Goal: Task Accomplishment & Management: Manage account settings

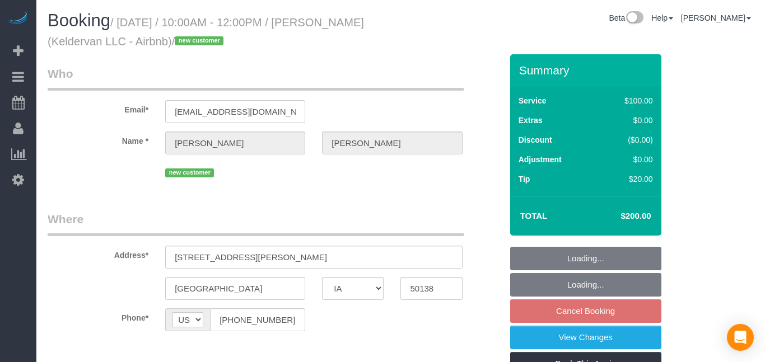
select select "IA"
select select "string:fspay-eb10092c-715d-4c93-a652-6ef952c1d221"
select select "spot1"
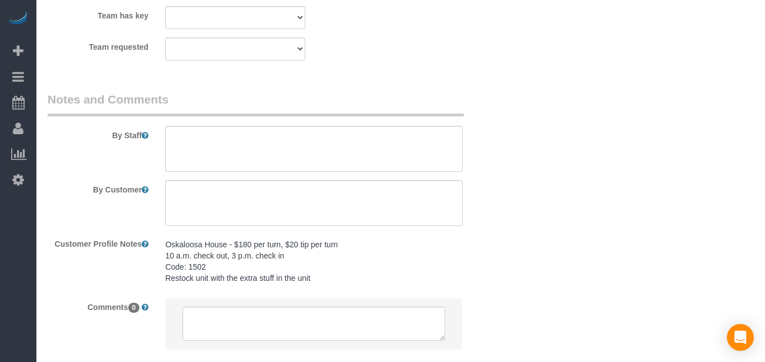
scroll to position [980, 0]
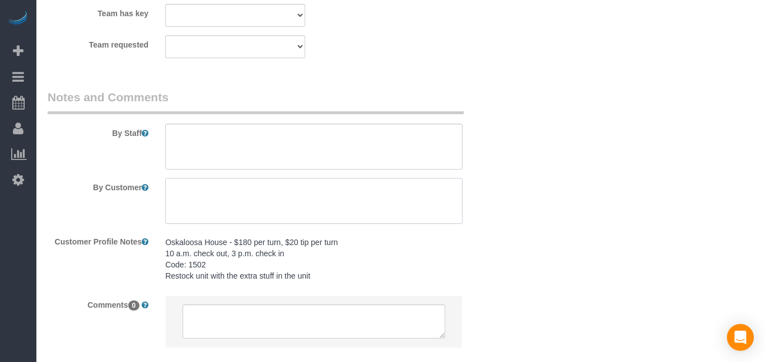
click at [246, 201] on textarea at bounding box center [313, 201] width 297 height 46
click at [174, 189] on textarea at bounding box center [313, 201] width 297 height 46
click at [174, 199] on textarea at bounding box center [313, 201] width 297 height 46
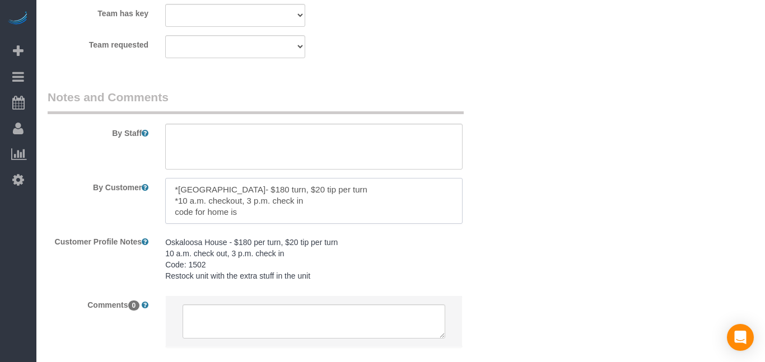
click at [172, 211] on textarea at bounding box center [313, 201] width 297 height 46
click at [259, 208] on textarea at bounding box center [313, 201] width 297 height 46
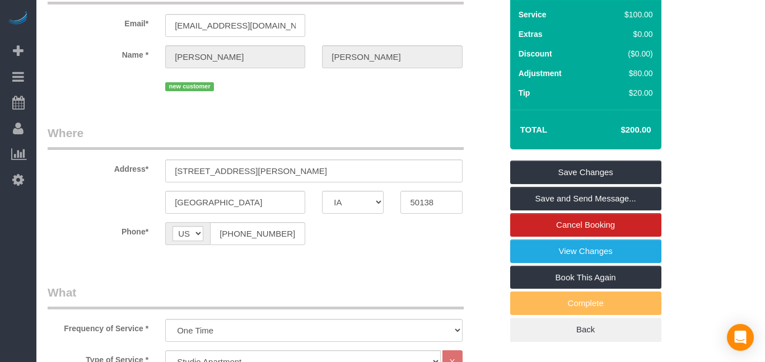
scroll to position [0, 0]
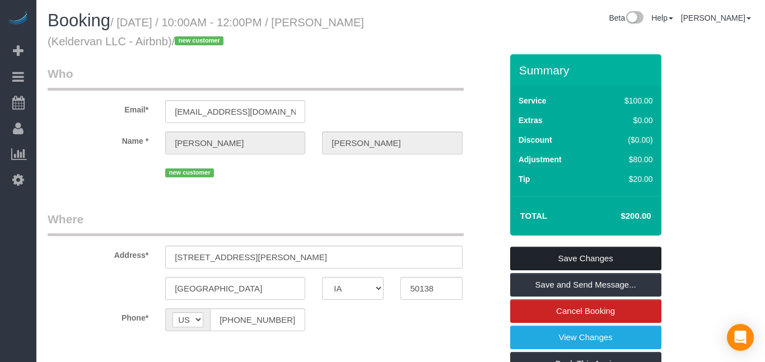
type textarea "*[GEOGRAPHIC_DATA]- $180 turn, $20 tip per turn *10 a.m. checkout, 3 p.m. check…"
click at [615, 264] on link "Save Changes" at bounding box center [585, 259] width 151 height 24
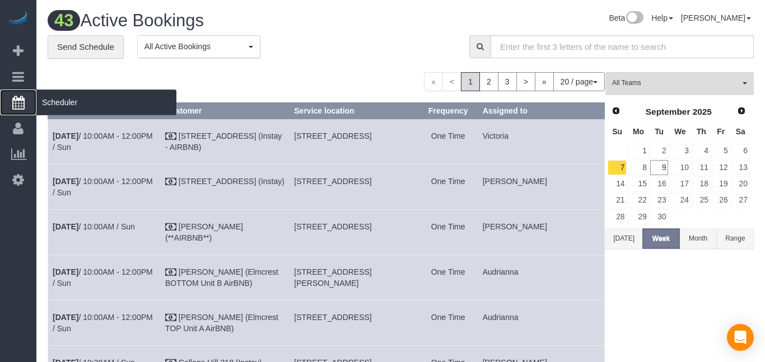
click at [25, 100] on link "Scheduler" at bounding box center [18, 103] width 36 height 26
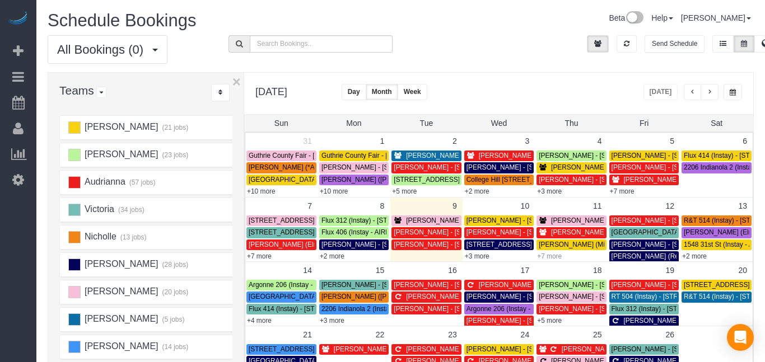
click at [554, 257] on link "+7 more" at bounding box center [549, 257] width 25 height 8
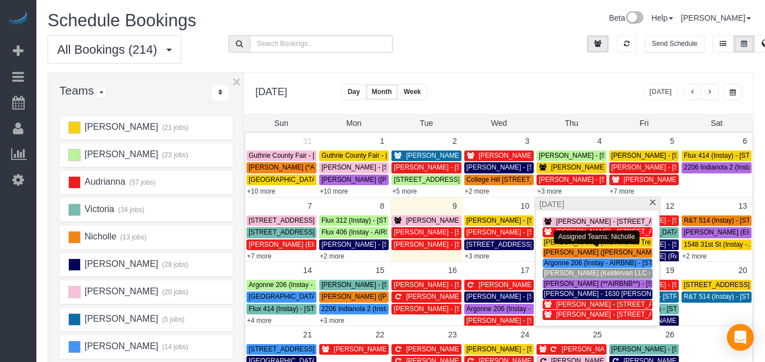
click at [554, 276] on span "[PERSON_NAME] (Keldervan LLC - Airbnb) - [STREET_ADDRESS][PERSON_NAME]" at bounding box center [672, 273] width 256 height 8
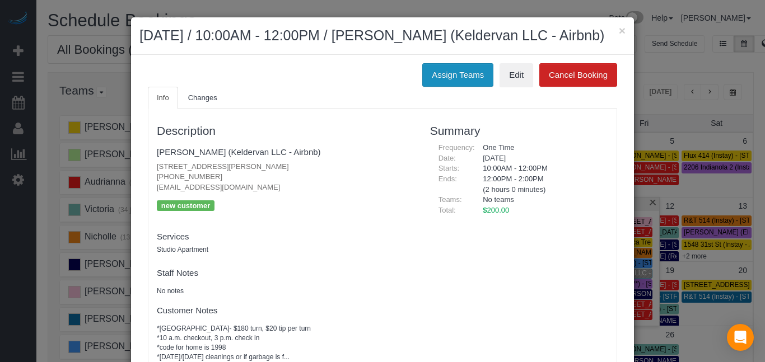
click at [437, 87] on button "Assign Teams" at bounding box center [457, 75] width 71 height 24
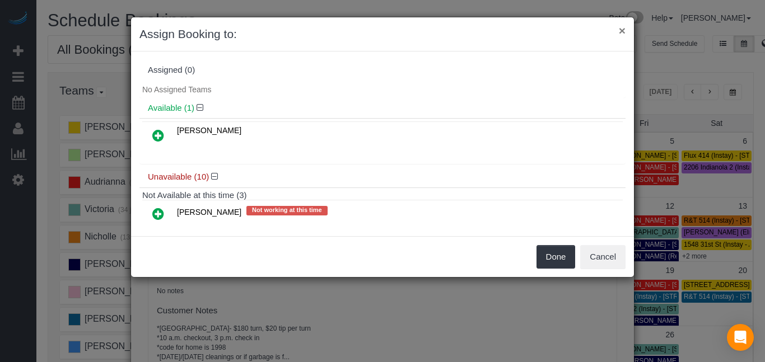
click at [619, 30] on button "×" at bounding box center [622, 31] width 7 height 12
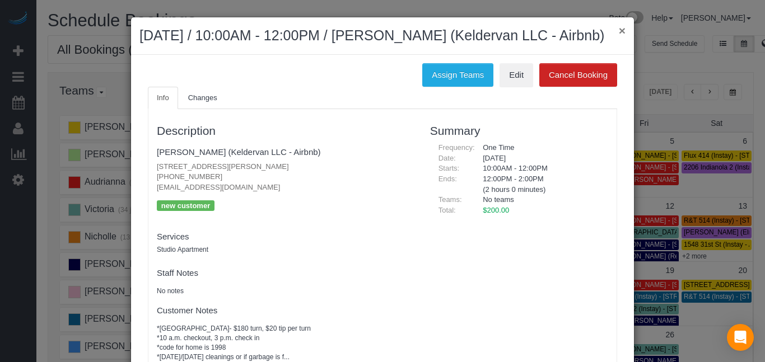
click at [622, 31] on button "×" at bounding box center [622, 31] width 7 height 12
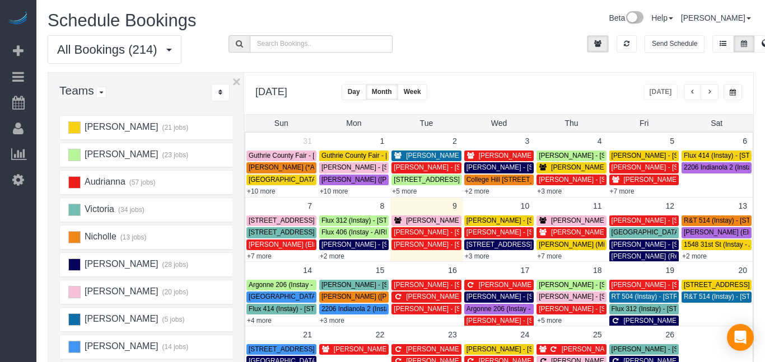
click at [553, 262] on td "18" at bounding box center [571, 270] width 72 height 17
click at [554, 256] on link "+7 more" at bounding box center [549, 257] width 25 height 8
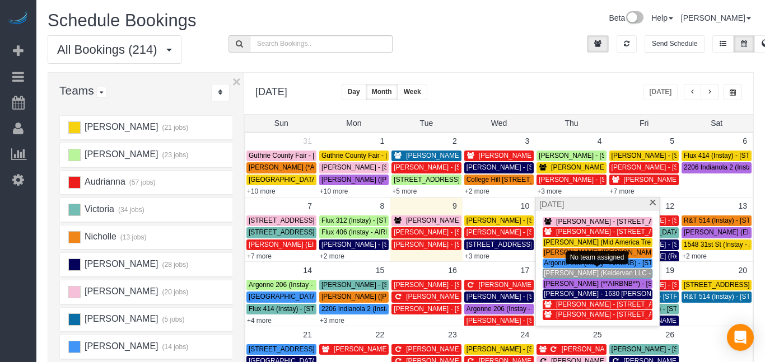
click at [554, 277] on span "[PERSON_NAME] (Keldervan LLC - Airbnb) - [STREET_ADDRESS][PERSON_NAME]" at bounding box center [672, 273] width 256 height 8
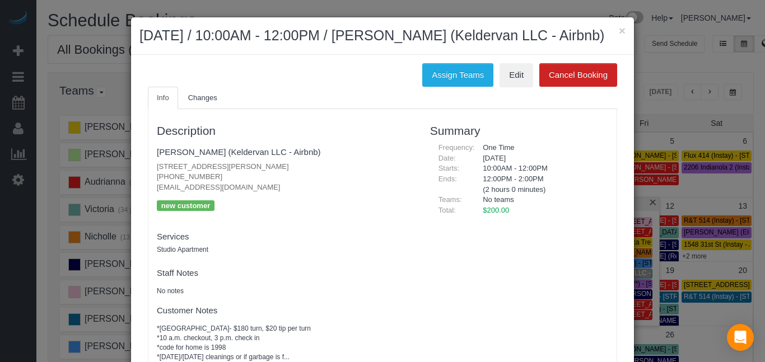
click at [453, 82] on div "Assign Teams Edit Cancel Booking Info Changes Description [PERSON_NAME] (Kelder…" at bounding box center [382, 230] width 503 height 350
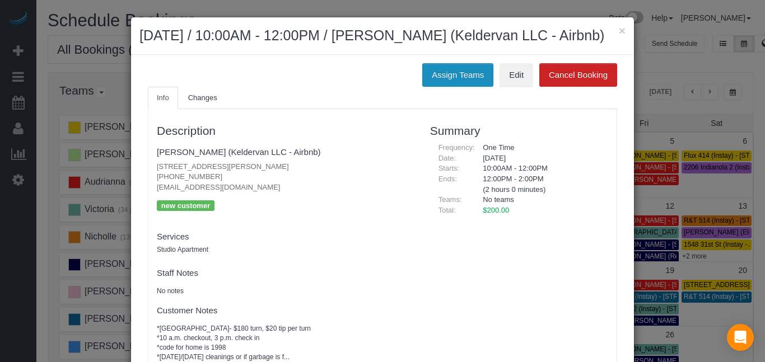
click at [454, 87] on button "Assign Teams" at bounding box center [457, 75] width 71 height 24
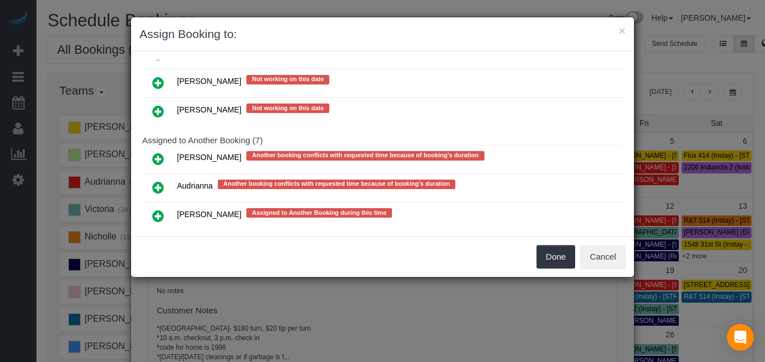
scroll to position [161, 0]
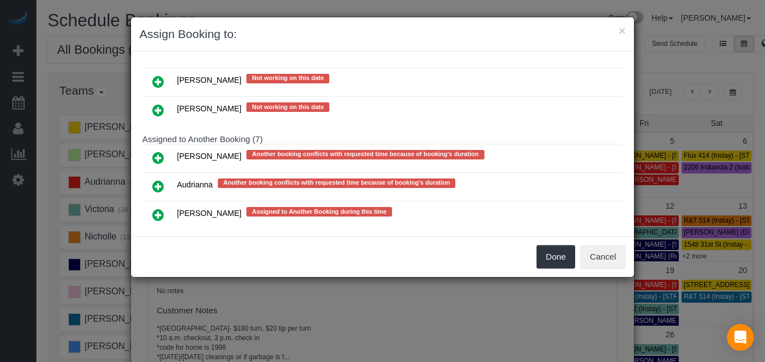
click at [157, 155] on icon at bounding box center [158, 157] width 12 height 13
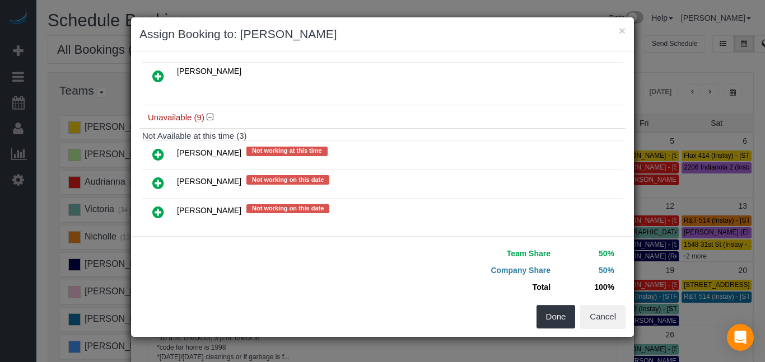
scroll to position [0, 0]
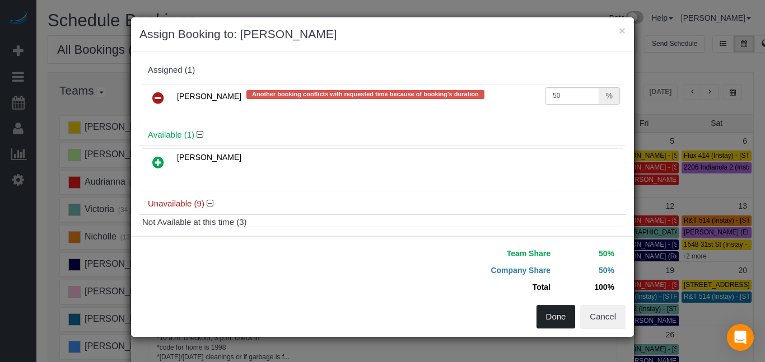
click at [564, 319] on button "Done" at bounding box center [556, 317] width 39 height 24
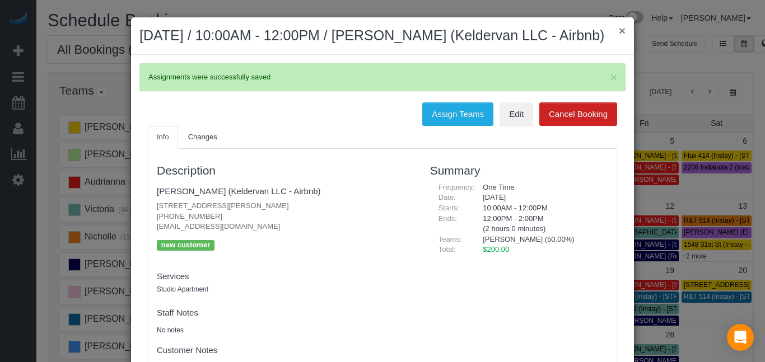
click at [625, 30] on button "×" at bounding box center [622, 31] width 7 height 12
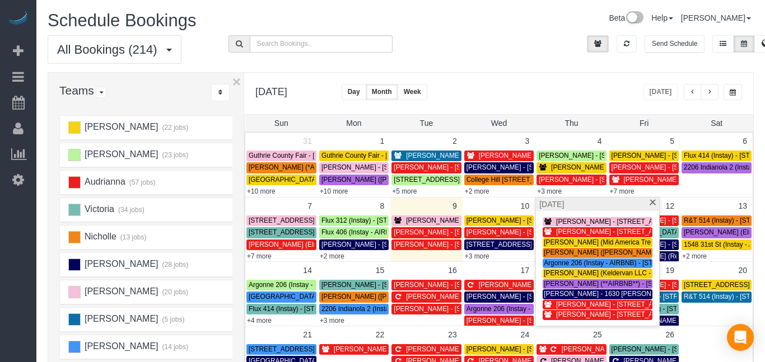
click at [552, 242] on span "[PERSON_NAME] (Mid America Trenchers) - [STREET_ADDRESS]" at bounding box center [644, 243] width 201 height 8
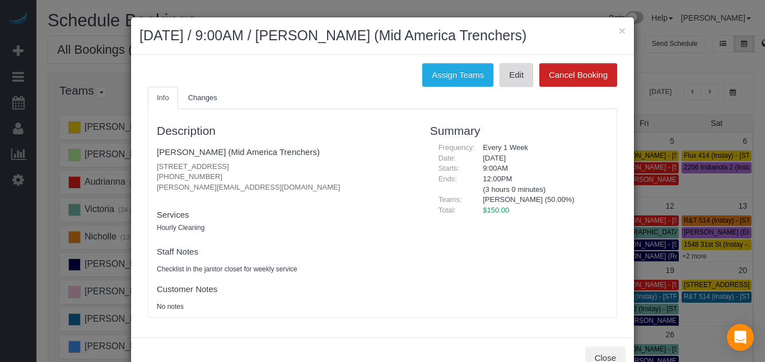
click at [525, 86] on link "Edit" at bounding box center [517, 75] width 34 height 24
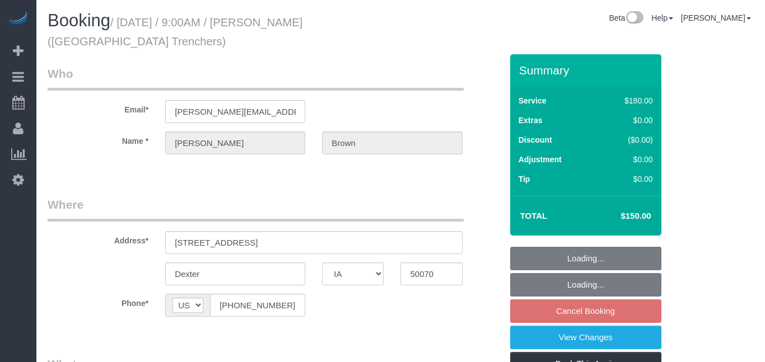
select select "IA"
select select "180"
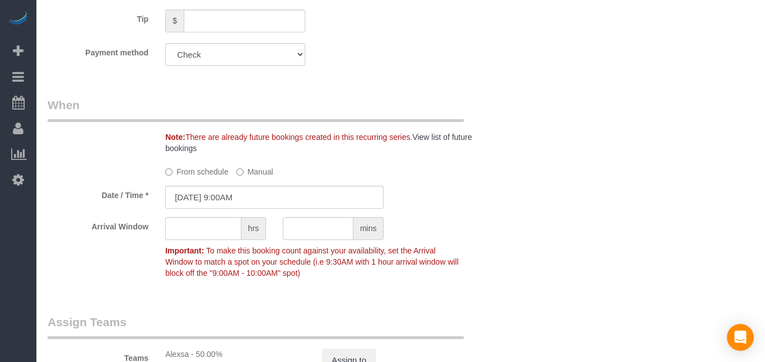
scroll to position [724, 0]
click at [327, 194] on input "09/11/2025 9:00AM" at bounding box center [274, 196] width 218 height 23
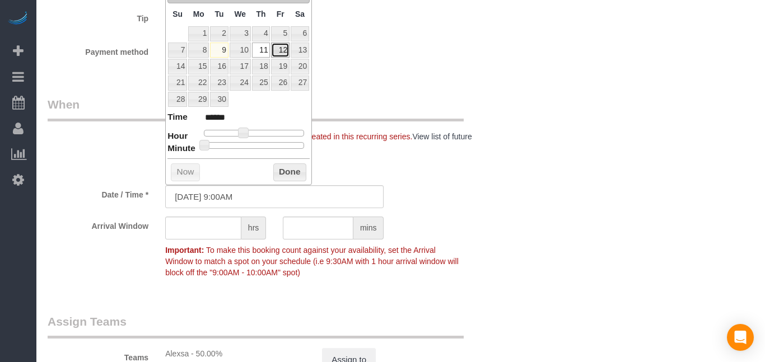
click at [279, 52] on link "12" at bounding box center [280, 50] width 18 height 15
type input "09/12/2025 9:00AM"
click at [517, 164] on div "Who Email* sheena@buckeyetrenchers.com Name * Sheena Brown Where Address* 375 S…" at bounding box center [401, 32] width 706 height 1402
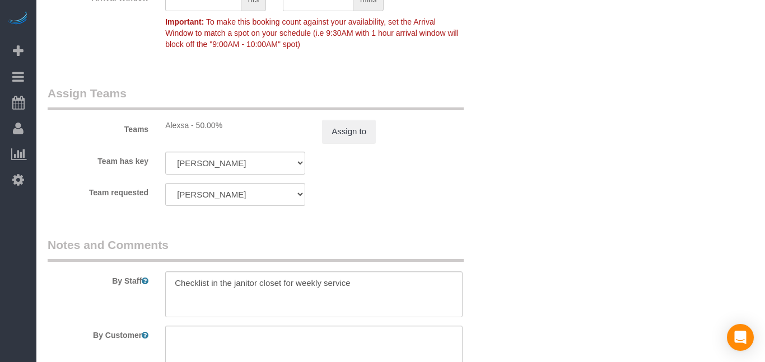
scroll to position [962, 0]
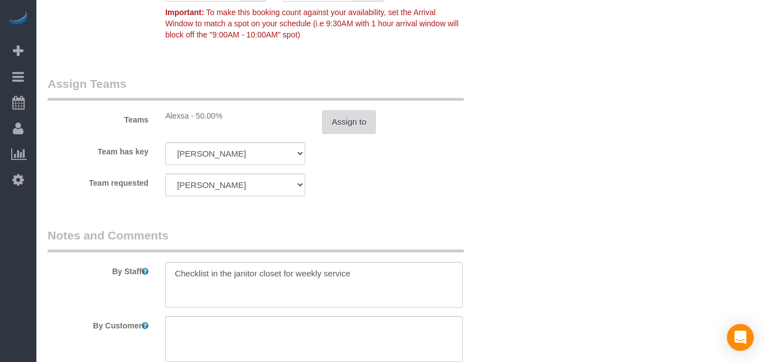
click at [344, 116] on button "Assign to" at bounding box center [349, 122] width 54 height 24
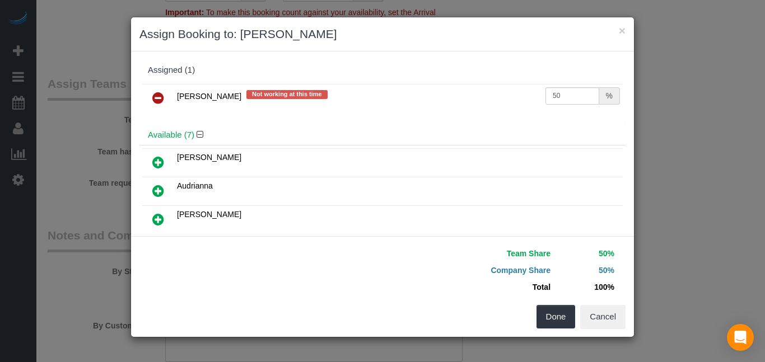
click at [162, 96] on icon at bounding box center [158, 97] width 12 height 13
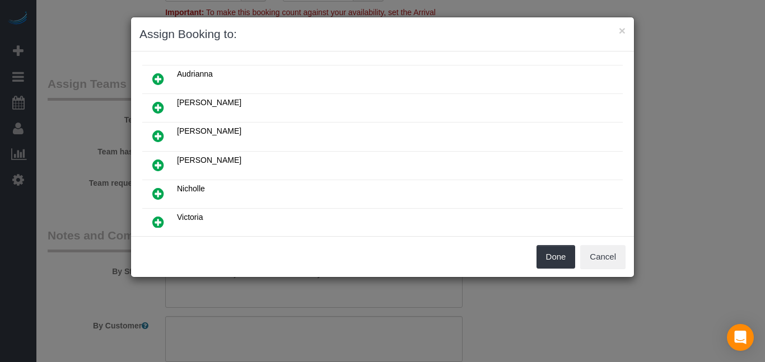
scroll to position [86, 0]
click at [157, 165] on icon at bounding box center [158, 164] width 12 height 13
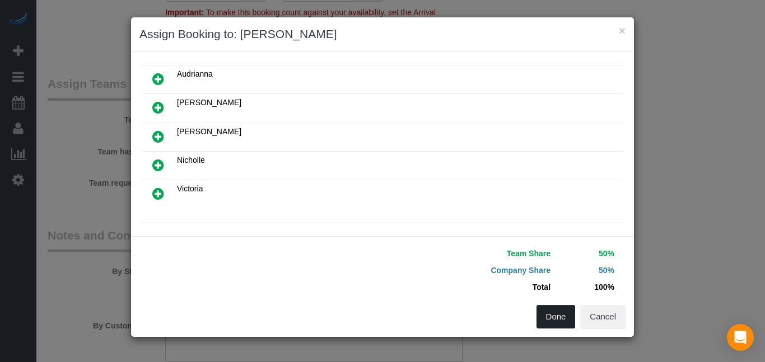
click at [553, 312] on button "Done" at bounding box center [556, 317] width 39 height 24
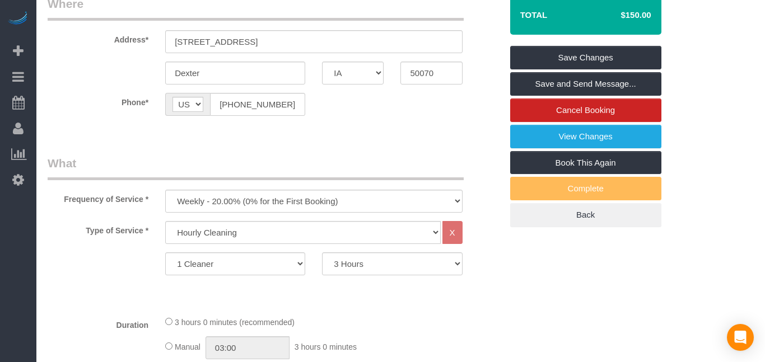
scroll to position [200, 0]
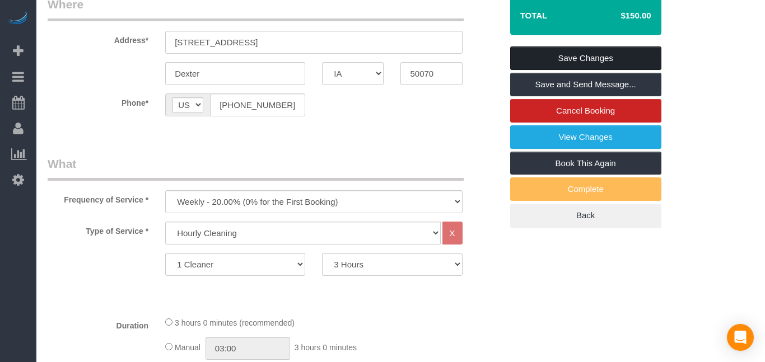
click at [644, 50] on link "Save Changes" at bounding box center [585, 58] width 151 height 24
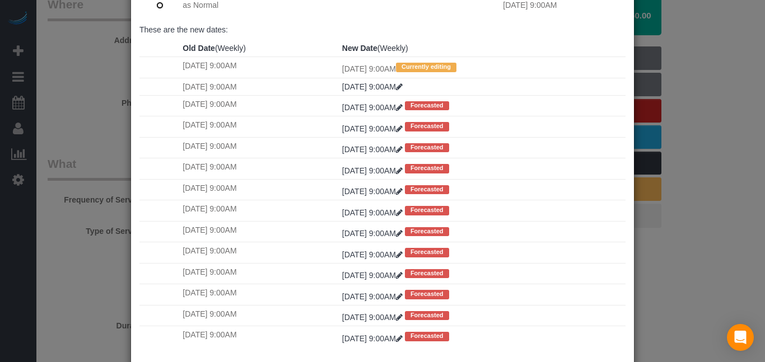
scroll to position [139, 0]
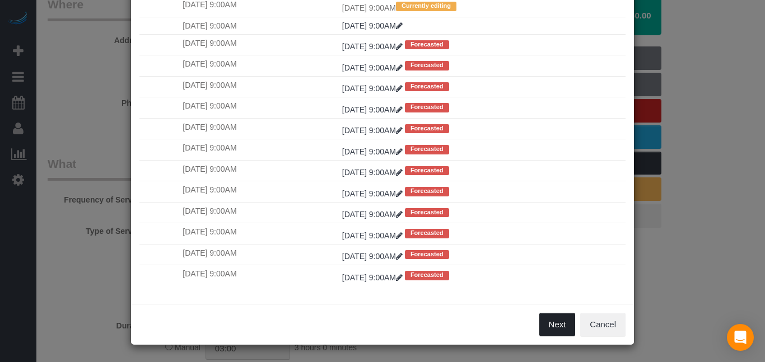
click at [557, 328] on button "Next" at bounding box center [557, 325] width 36 height 24
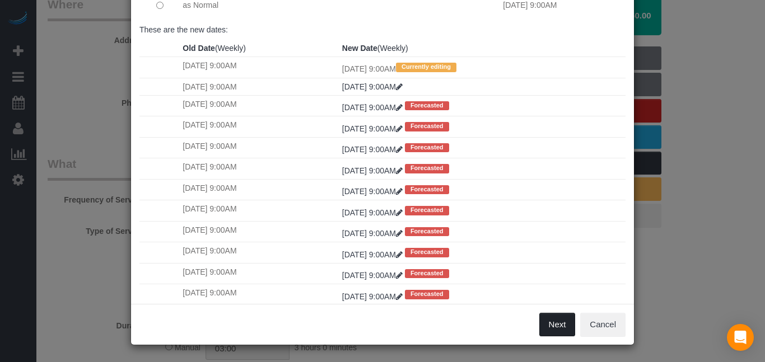
scroll to position [0, 0]
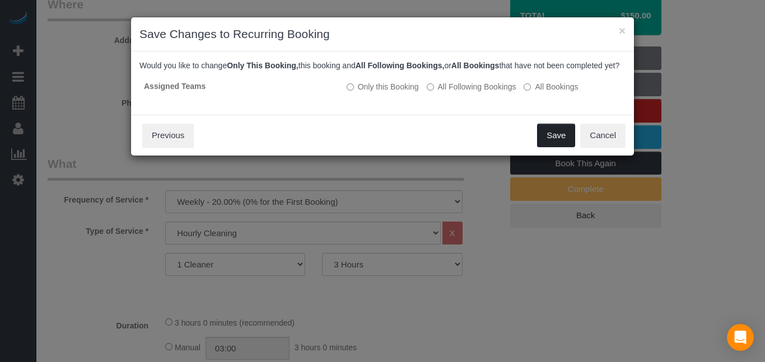
click at [552, 147] on button "Save" at bounding box center [556, 136] width 38 height 24
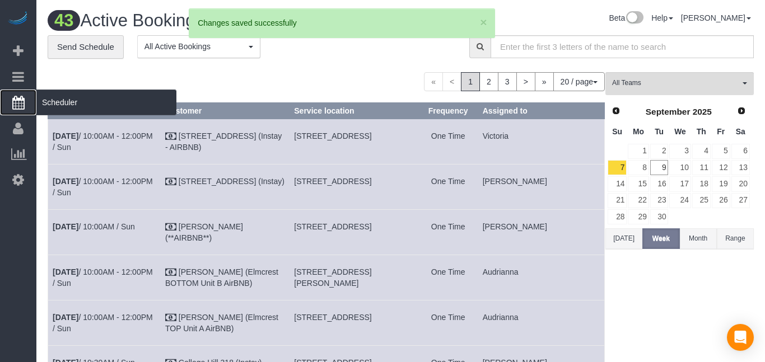
click at [19, 104] on icon at bounding box center [18, 102] width 12 height 13
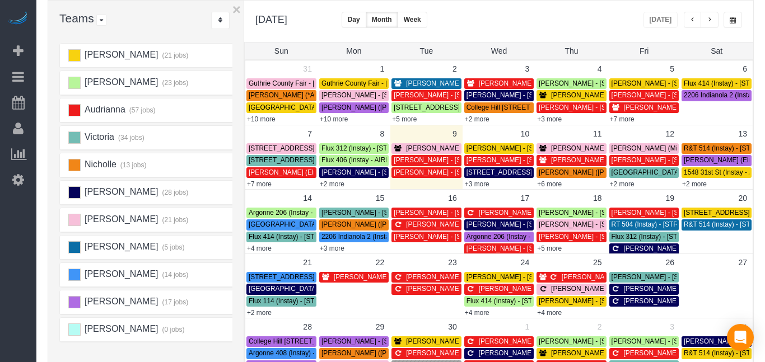
scroll to position [83, 0]
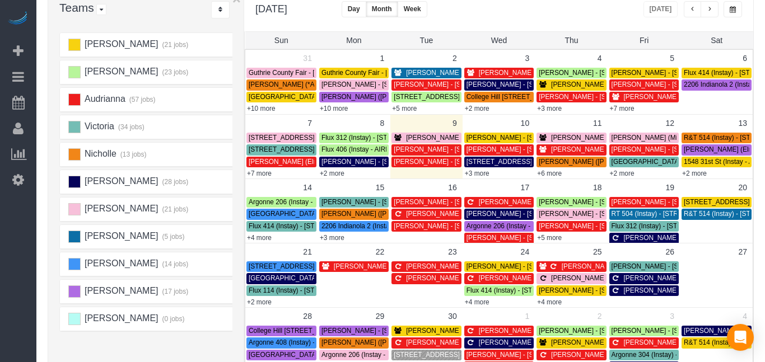
click at [559, 138] on span "[PERSON_NAME] - [STREET_ADDRESS]" at bounding box center [614, 138] width 127 height 8
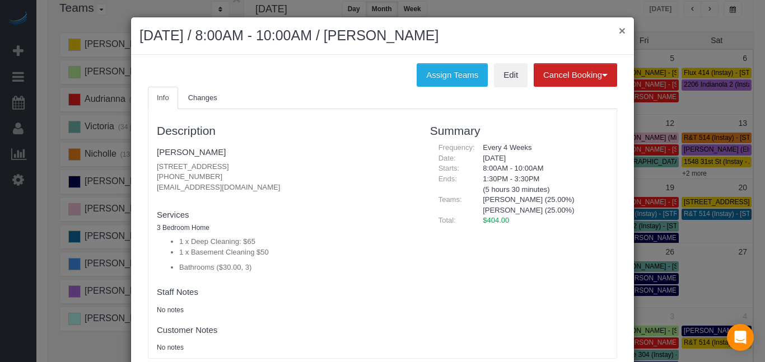
click at [623, 34] on button "×" at bounding box center [622, 31] width 7 height 12
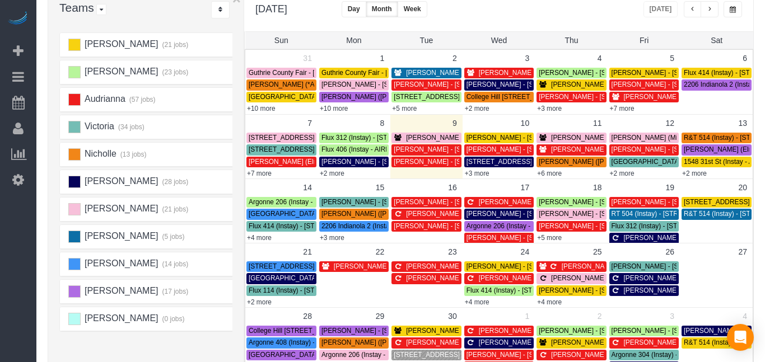
click at [564, 138] on span "[PERSON_NAME] - [STREET_ADDRESS]" at bounding box center [614, 138] width 127 height 8
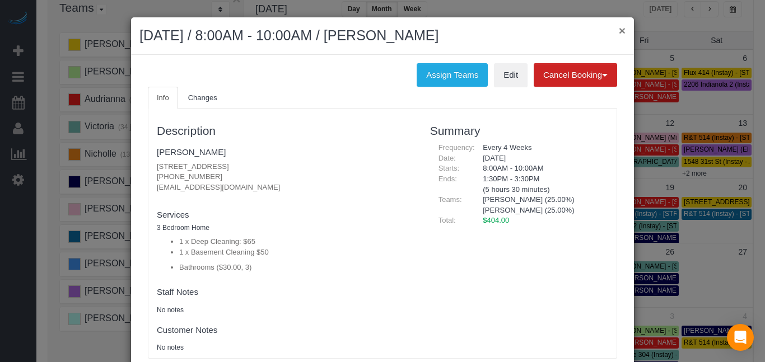
click at [620, 31] on button "×" at bounding box center [622, 31] width 7 height 12
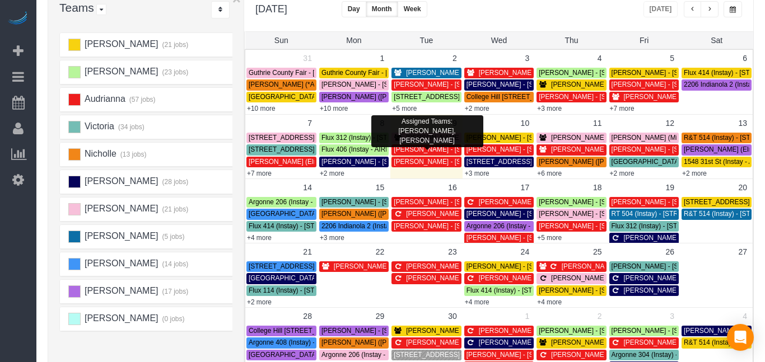
click at [413, 136] on span "[PERSON_NAME] - [STREET_ADDRESS]" at bounding box center [469, 138] width 127 height 8
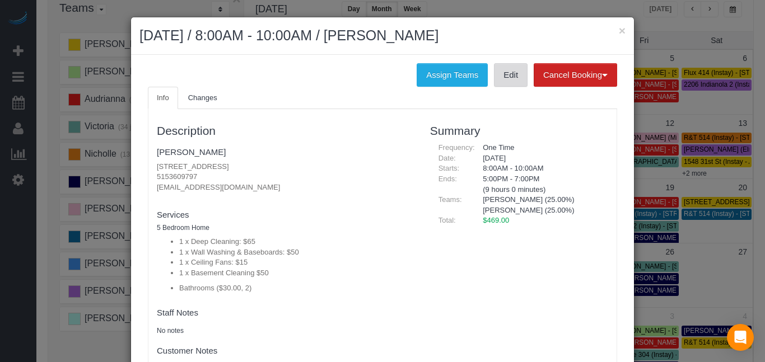
click at [515, 76] on link "Edit" at bounding box center [511, 75] width 34 height 24
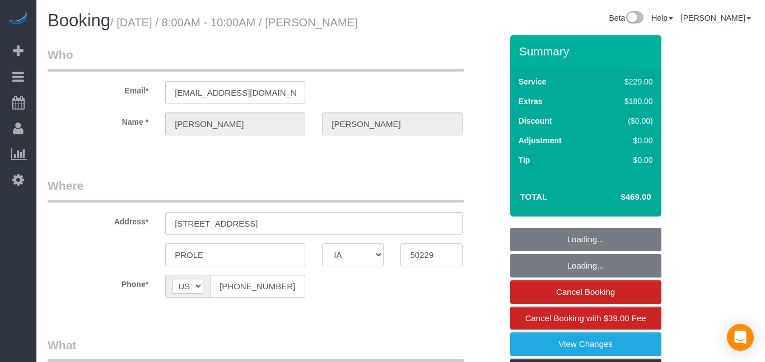
select select "IA"
select select "2"
select select "string:fspay-50a4a42b-12ea-4dbd-8f71-e476afd8500c"
select select "spot1"
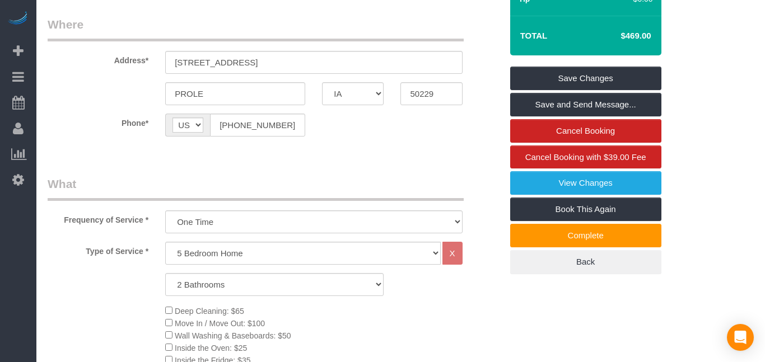
scroll to position [157, 0]
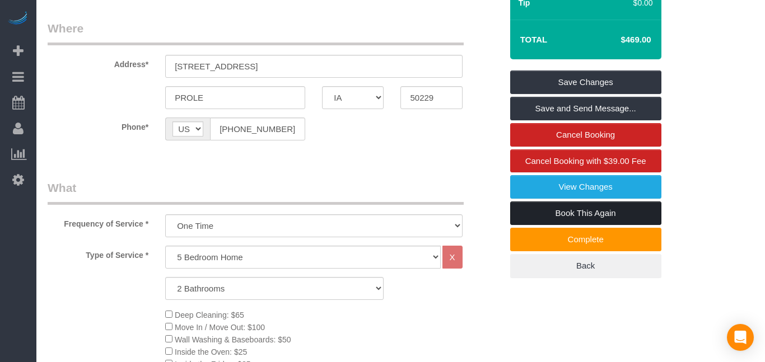
click at [631, 225] on link "Book This Again" at bounding box center [585, 214] width 151 height 24
select select "IA"
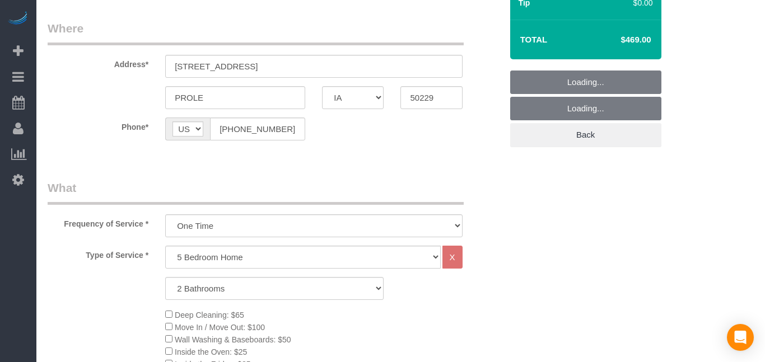
select select "object:1235"
select select "string:fspay-50a4a42b-12ea-4dbd-8f71-e476afd8500c"
select select "object:1242"
select select "2"
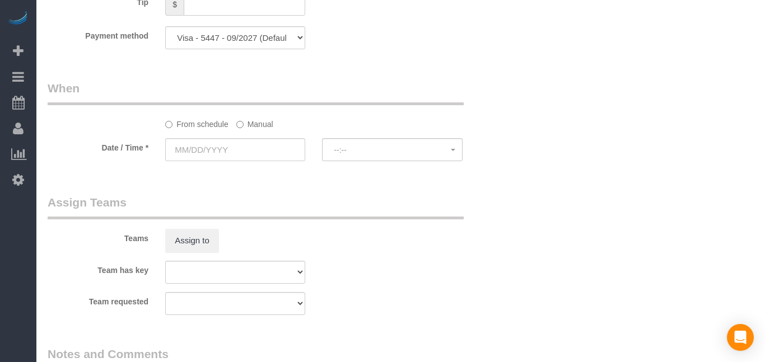
scroll to position [976, 0]
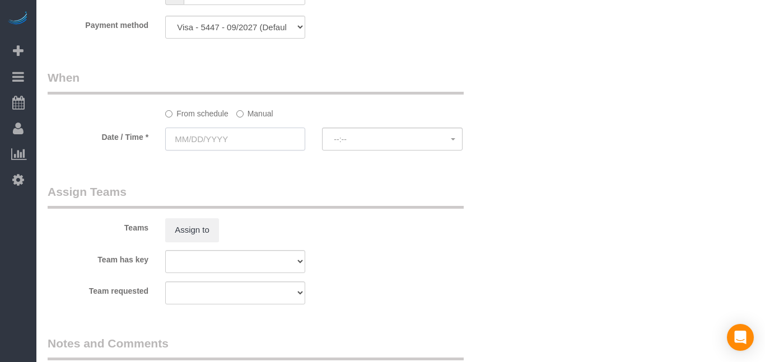
click at [218, 141] on input "text" at bounding box center [235, 139] width 140 height 23
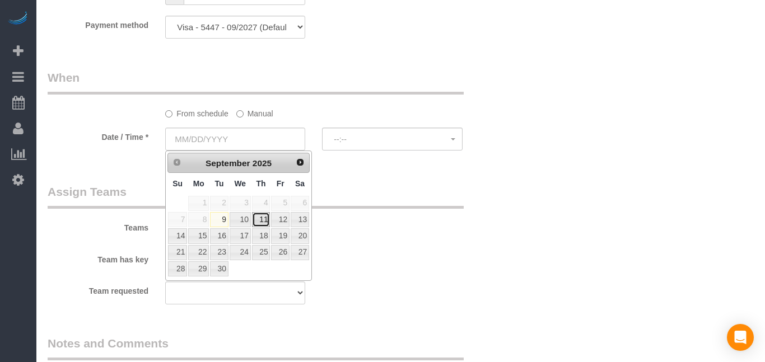
click at [263, 222] on link "11" at bounding box center [261, 219] width 18 height 15
type input "[DATE]"
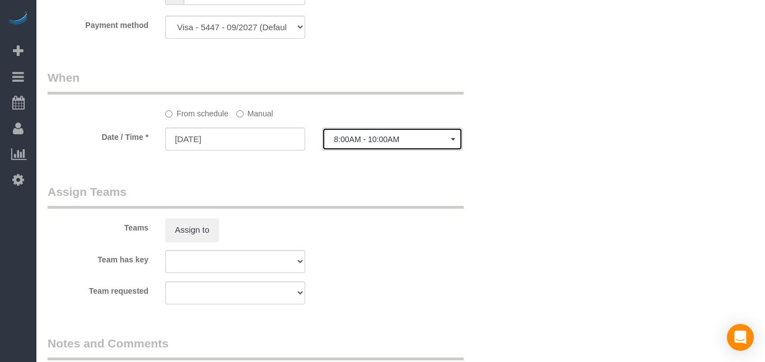
click at [363, 143] on span "8:00AM - 10:00AM" at bounding box center [392, 139] width 116 height 9
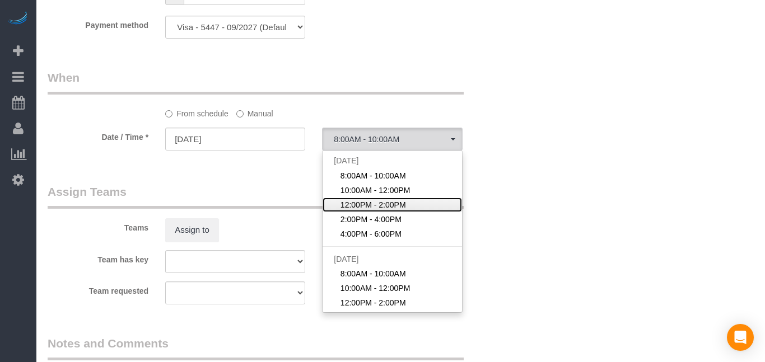
click at [358, 202] on span "12:00PM - 2:00PM" at bounding box center [373, 204] width 66 height 11
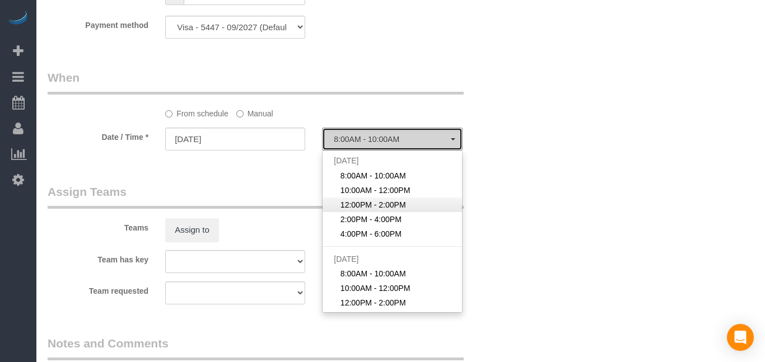
select select "spot35"
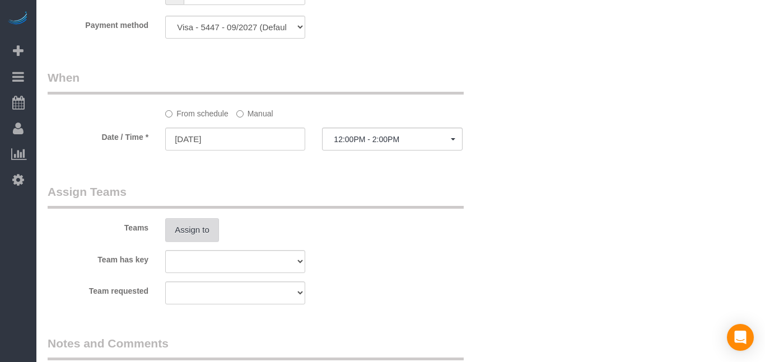
click at [187, 236] on button "Assign to" at bounding box center [192, 230] width 54 height 24
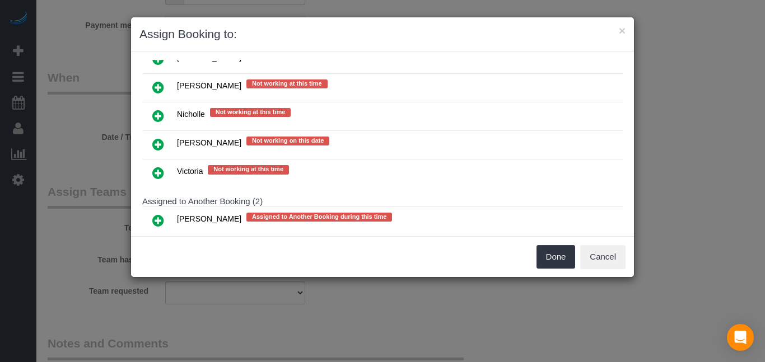
scroll to position [295, 0]
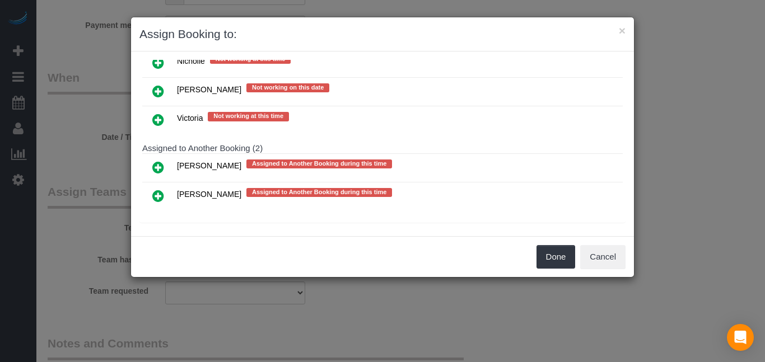
click at [157, 195] on icon at bounding box center [158, 195] width 12 height 13
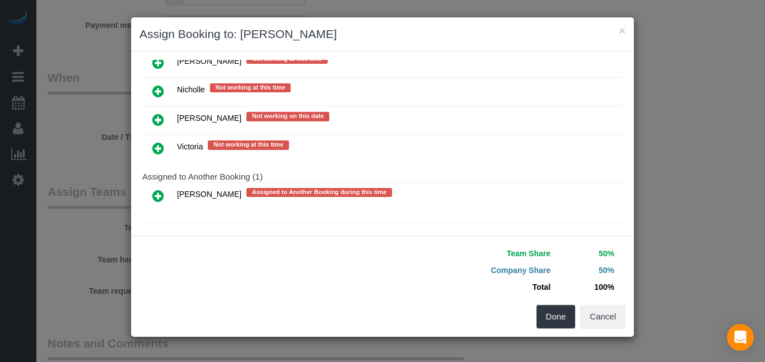
click at [157, 193] on icon at bounding box center [158, 195] width 12 height 13
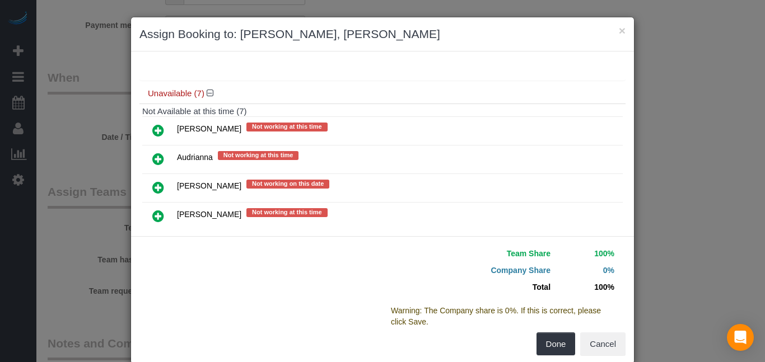
scroll to position [0, 0]
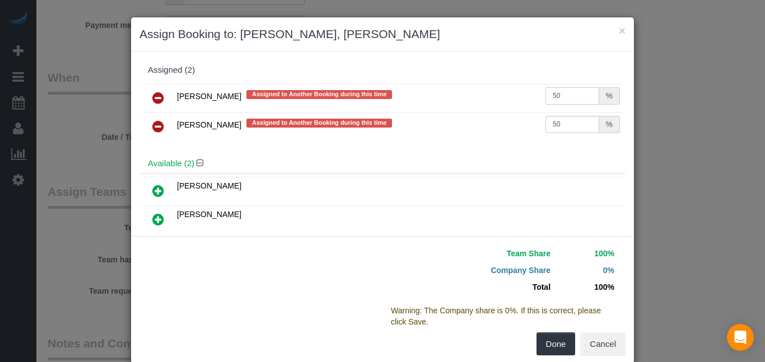
click at [583, 99] on input "50" at bounding box center [572, 95] width 54 height 17
type input "5"
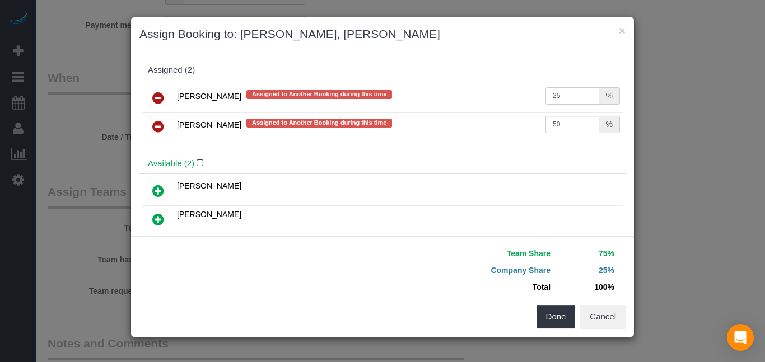
type input "25"
click at [577, 124] on input "50" at bounding box center [572, 124] width 54 height 17
type input "5"
type input "25"
click at [561, 311] on button "Done" at bounding box center [556, 317] width 39 height 24
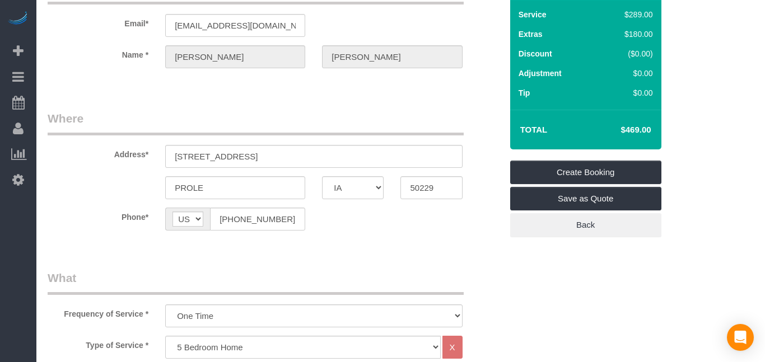
scroll to position [65, 0]
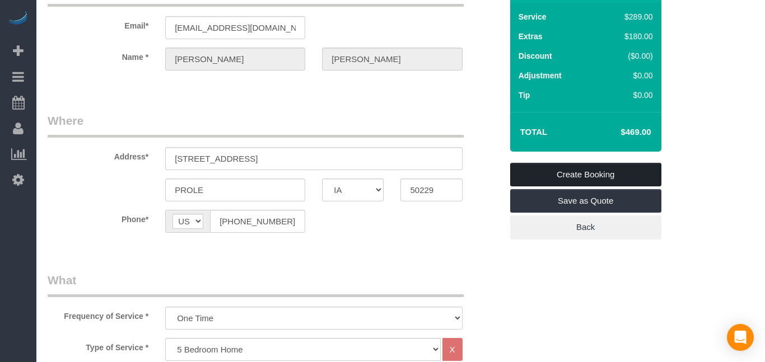
click at [635, 173] on link "Create Booking" at bounding box center [585, 175] width 151 height 24
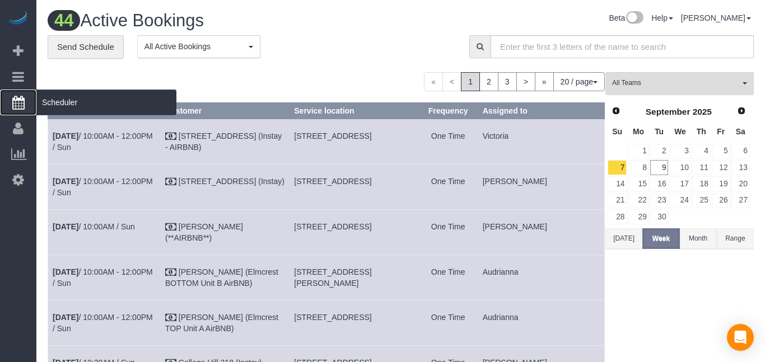
click at [21, 104] on icon at bounding box center [18, 102] width 12 height 13
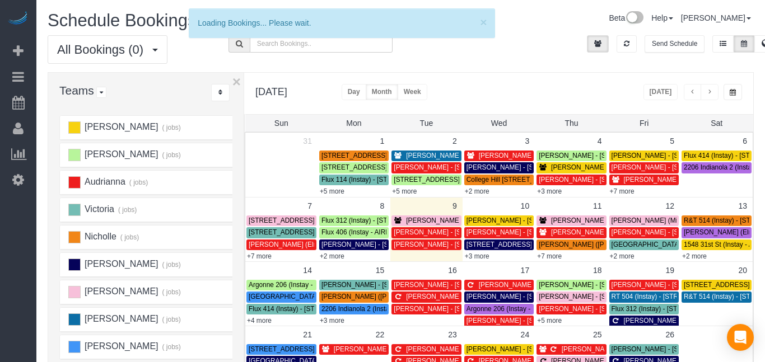
scroll to position [2, 0]
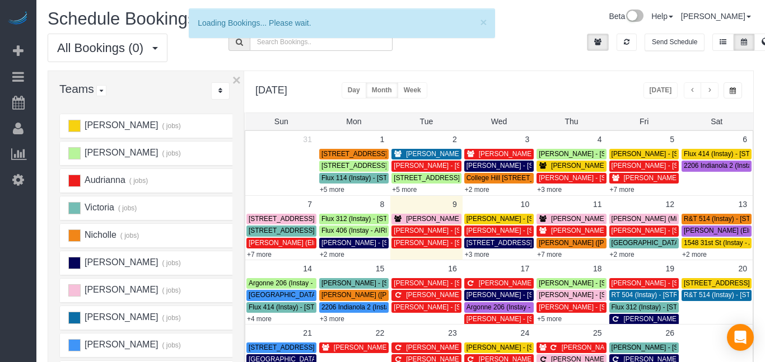
drag, startPoint x: 764, startPoint y: 72, endPoint x: 764, endPoint y: 117, distance: 44.8
click at [764, 117] on div "× Loading Bookings... Please wait. Schedule Bookings Beta Help Help Docs Take a…" at bounding box center [400, 304] width 729 height 612
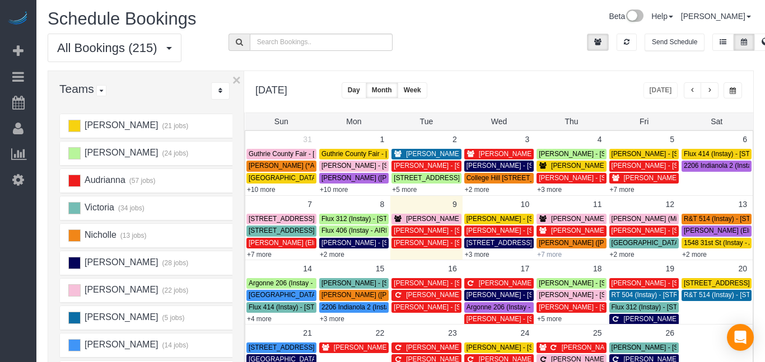
scroll to position [77, 0]
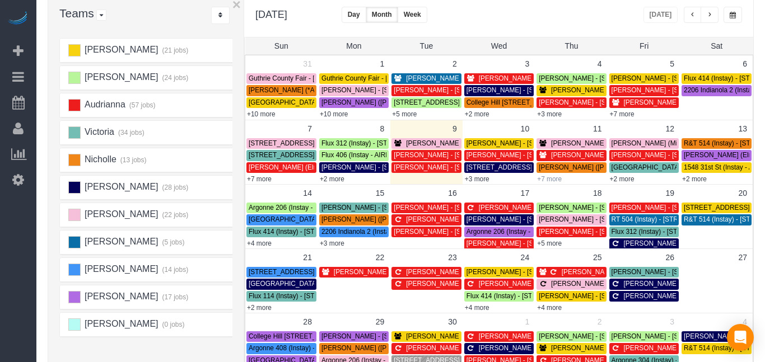
click at [551, 180] on link "+7 more" at bounding box center [549, 179] width 25 height 8
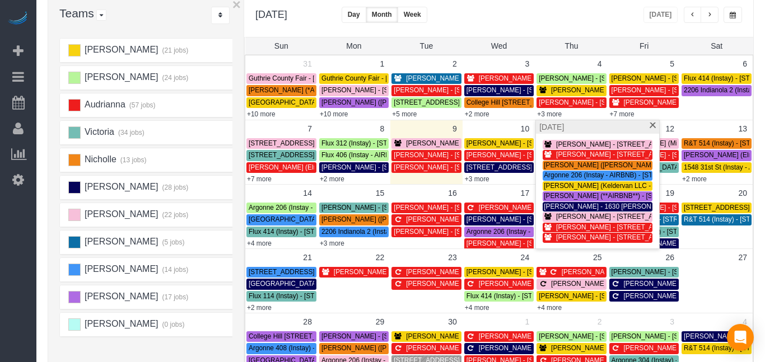
click at [572, 26] on div "September 2025 Today Day Month Week Normal Vertical Horizontal" at bounding box center [498, 16] width 509 height 41
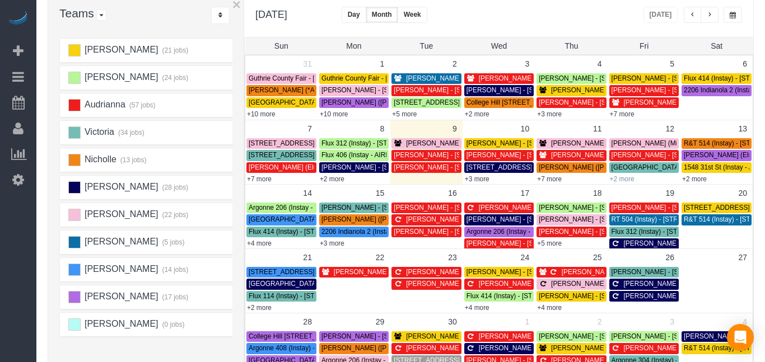
click at [626, 179] on link "+2 more" at bounding box center [622, 179] width 25 height 8
click at [534, 11] on div "Normal Vertical Horizontal" at bounding box center [491, 15] width 116 height 16
click at [557, 181] on link "+7 more" at bounding box center [549, 179] width 25 height 8
click at [549, 12] on div "Normal Vertical Horizontal" at bounding box center [491, 15] width 116 height 16
click at [333, 245] on link "+3 more" at bounding box center [332, 244] width 25 height 8
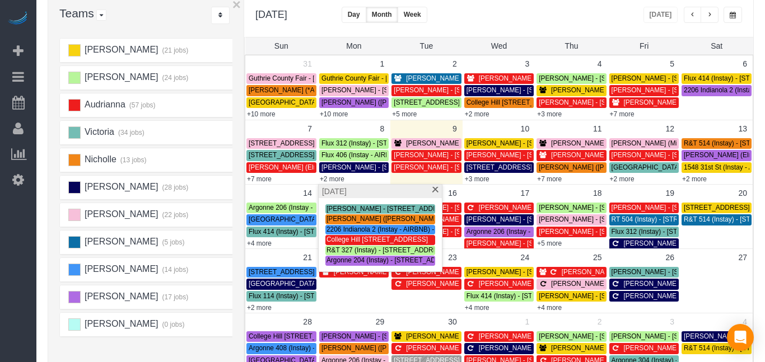
click at [343, 11] on div "September 2025 Today Day Month Week Normal Vertical Horizontal" at bounding box center [498, 16] width 509 height 41
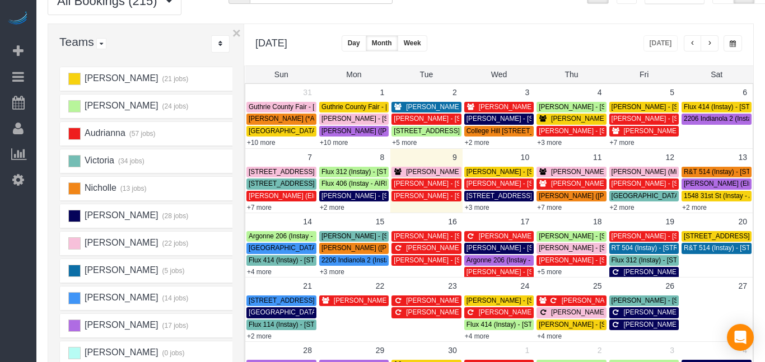
scroll to position [0, 0]
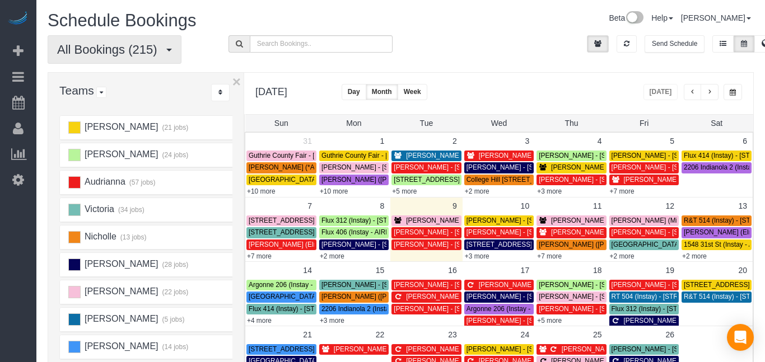
click at [152, 48] on span "All Bookings (215)" at bounding box center [110, 50] width 106 height 14
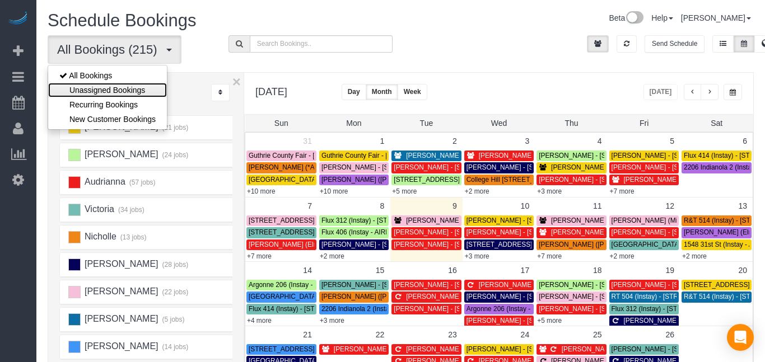
click at [142, 91] on link "Unassigned Bookings" at bounding box center [107, 90] width 119 height 15
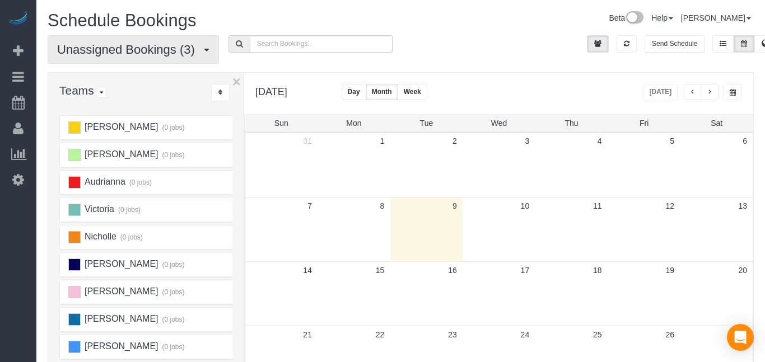
click at [186, 57] on button "Unassigned Bookings (3)" at bounding box center [133, 49] width 171 height 29
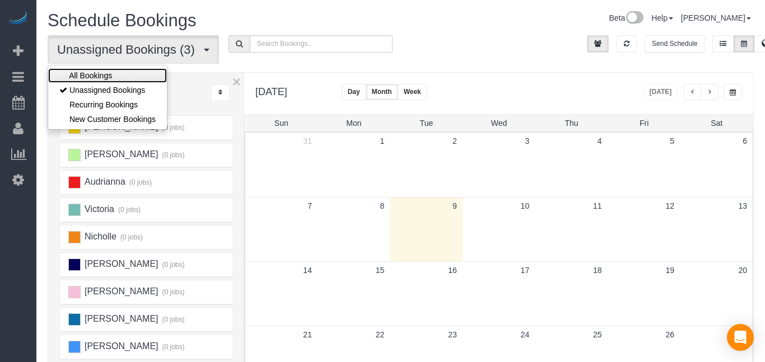
click at [134, 77] on link "All Bookings" at bounding box center [107, 75] width 119 height 15
